Goal: Task Accomplishment & Management: Manage account settings

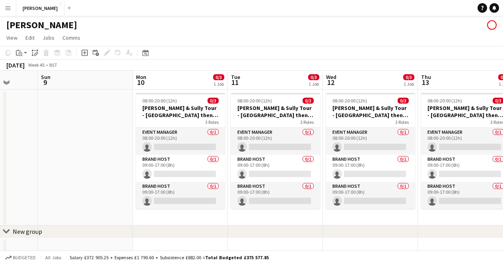
scroll to position [0, 248]
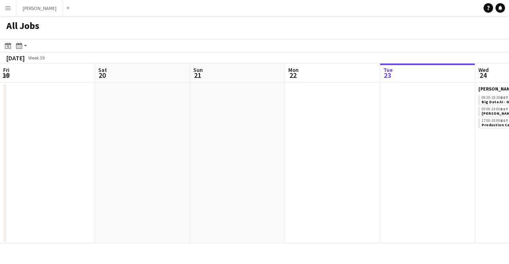
scroll to position [0, 371]
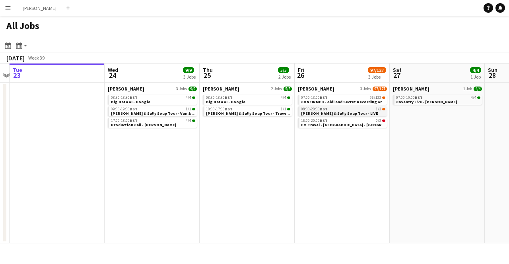
click at [335, 109] on div "08:00-20:00 BST 1/3" at bounding box center [343, 109] width 84 height 4
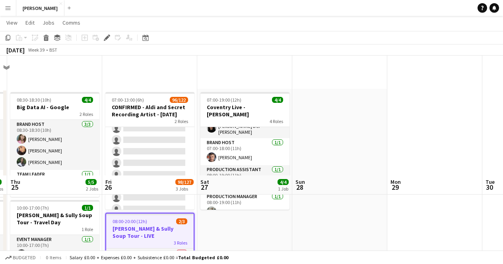
scroll to position [121, 0]
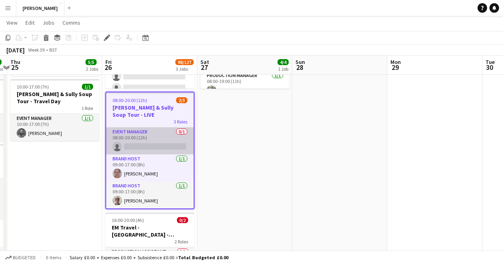
click at [137, 142] on app-card-role "Event Manager 0/1 08:00-20:00 (12h) single-neutral-actions" at bounding box center [149, 141] width 87 height 27
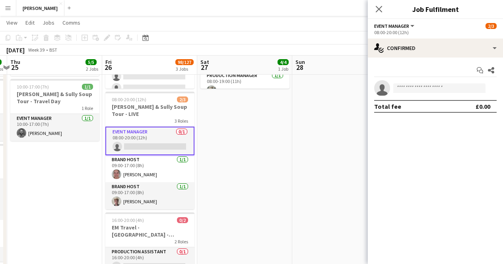
click at [421, 83] on app-invite-slot "single-neutral-actions" at bounding box center [435, 88] width 135 height 16
click at [411, 92] on input at bounding box center [439, 88] width 92 height 10
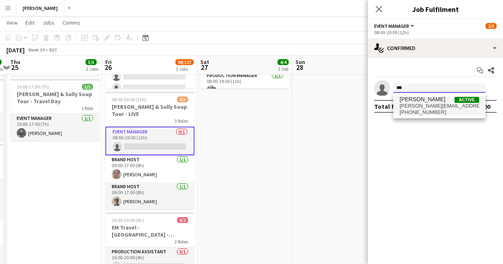
type input "***"
click at [428, 98] on span "[PERSON_NAME]" at bounding box center [423, 99] width 46 height 7
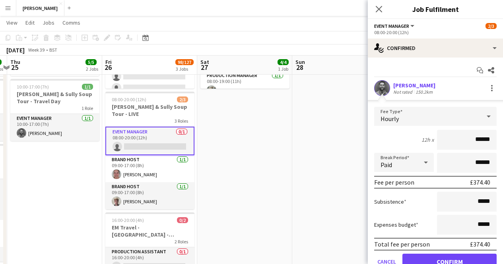
scroll to position [35, 0]
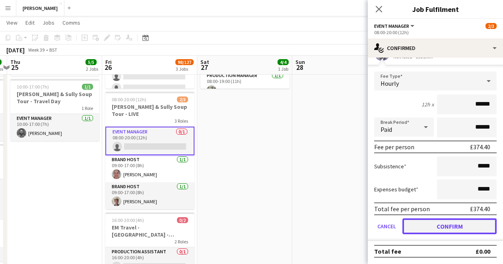
click at [435, 228] on button "Confirm" at bounding box center [449, 227] width 94 height 16
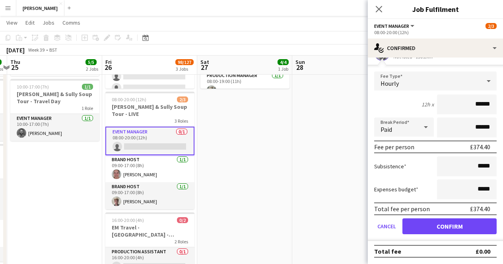
scroll to position [0, 0]
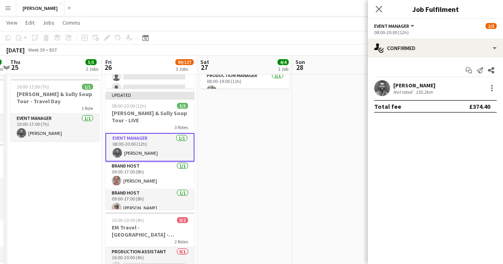
click at [361, 132] on app-date-cell at bounding box center [339, 142] width 95 height 349
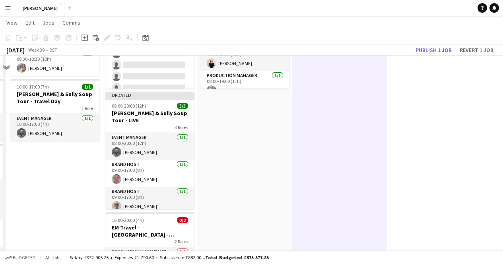
scroll to position [56, 0]
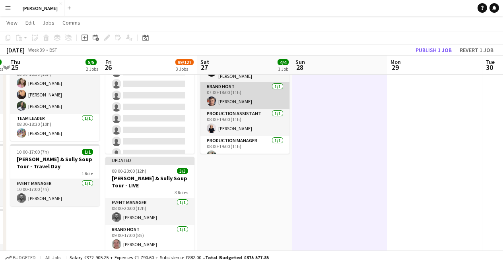
click at [235, 82] on app-card-role "Brand Host [DATE] 07:00-18:00 (11h) [PERSON_NAME]" at bounding box center [244, 95] width 89 height 27
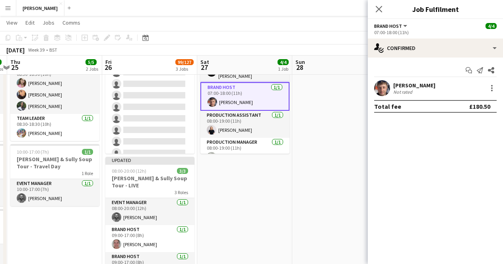
click at [319, 181] on app-date-cell at bounding box center [339, 208] width 95 height 351
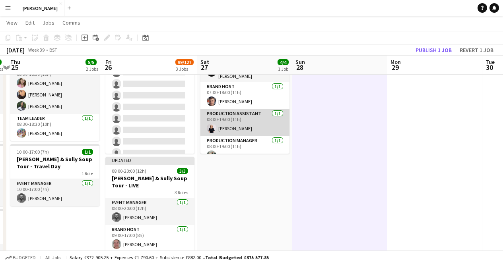
click at [248, 116] on app-card-role "Production Assistant [DATE] 08:00-19:00 (11h) [PERSON_NAME]" at bounding box center [244, 122] width 89 height 27
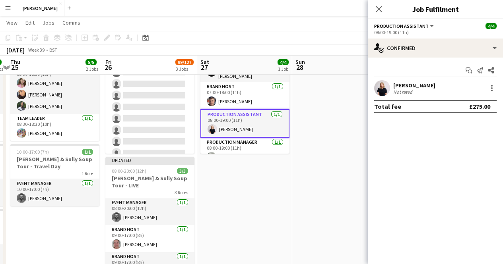
click at [314, 185] on app-date-cell at bounding box center [339, 208] width 95 height 351
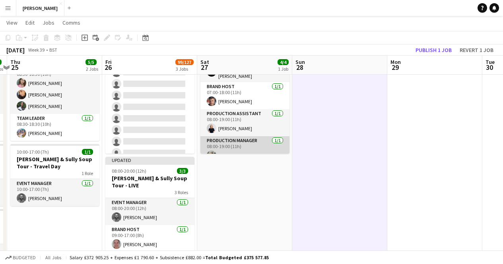
click at [228, 138] on app-card-role "Production Manager [DATE] 08:00-19:00 (11h) [PERSON_NAME]" at bounding box center [244, 149] width 89 height 27
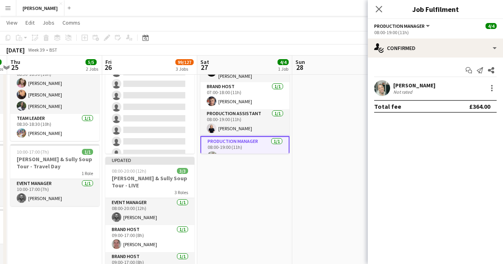
click at [308, 169] on app-date-cell at bounding box center [339, 208] width 95 height 351
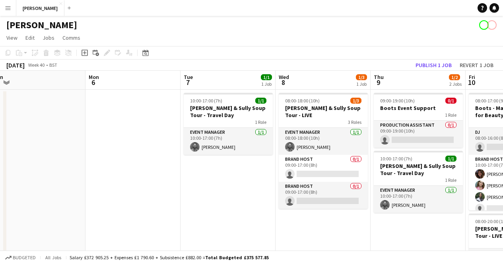
scroll to position [0, 295]
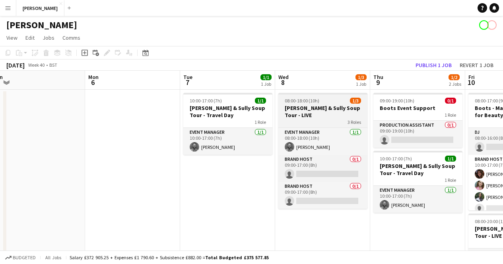
click at [322, 107] on h3 "[PERSON_NAME] & Sully Soup Tour - LIVE" at bounding box center [322, 112] width 89 height 14
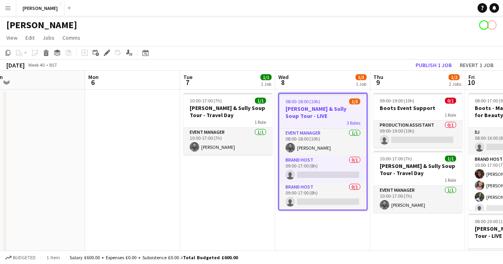
click at [322, 107] on h3 "[PERSON_NAME] & Sully Soup Tour - LIVE" at bounding box center [322, 112] width 87 height 14
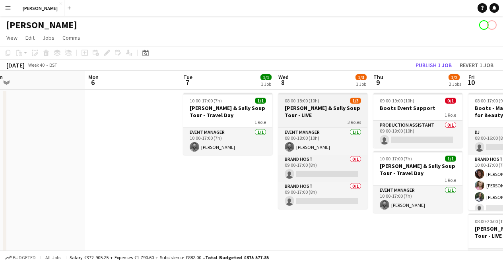
click at [322, 107] on h3 "[PERSON_NAME] & Sully Soup Tour - LIVE" at bounding box center [322, 112] width 89 height 14
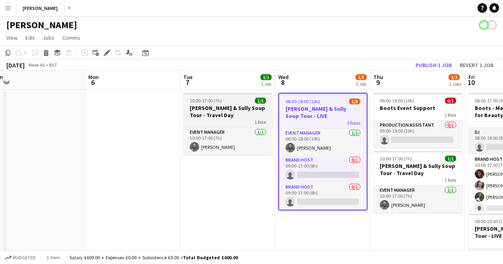
click at [229, 115] on h3 "[PERSON_NAME] & Sully Soup Tour - Travel Day" at bounding box center [227, 112] width 89 height 14
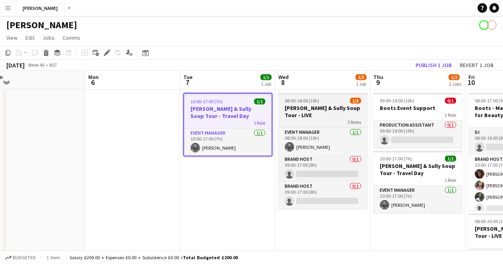
click at [299, 119] on div "3 Roles" at bounding box center [322, 122] width 89 height 6
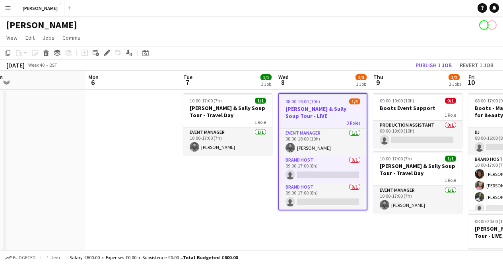
click at [299, 120] on div "3 Roles" at bounding box center [322, 123] width 87 height 6
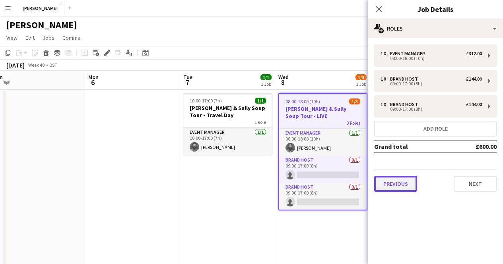
click at [411, 186] on button "Previous" at bounding box center [395, 184] width 43 height 16
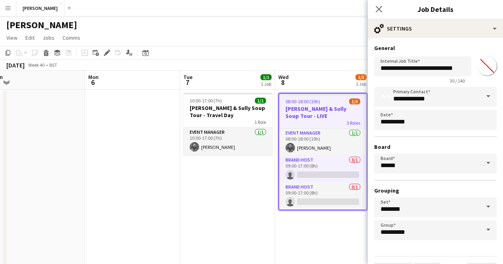
scroll to position [21, 0]
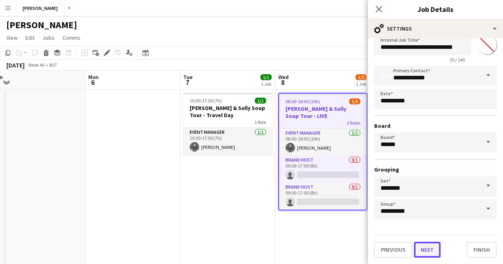
click at [423, 253] on button "Next" at bounding box center [427, 250] width 27 height 16
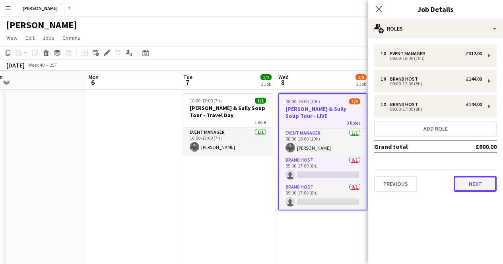
click at [478, 186] on button "Next" at bounding box center [475, 184] width 43 height 16
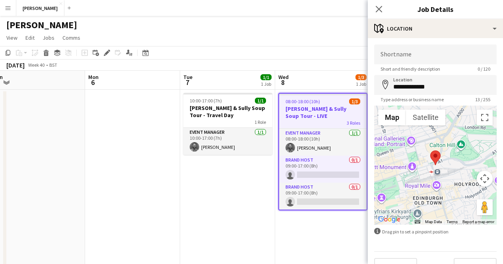
click at [227, 196] on app-date-cell "10:00-17:00 (7h) 1/1 [PERSON_NAME] & Sully Soup Tour - Travel Day 1 Role Event …" at bounding box center [227, 265] width 95 height 351
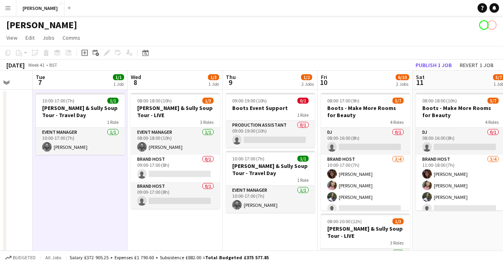
scroll to position [0, 253]
